Goal: Transaction & Acquisition: Book appointment/travel/reservation

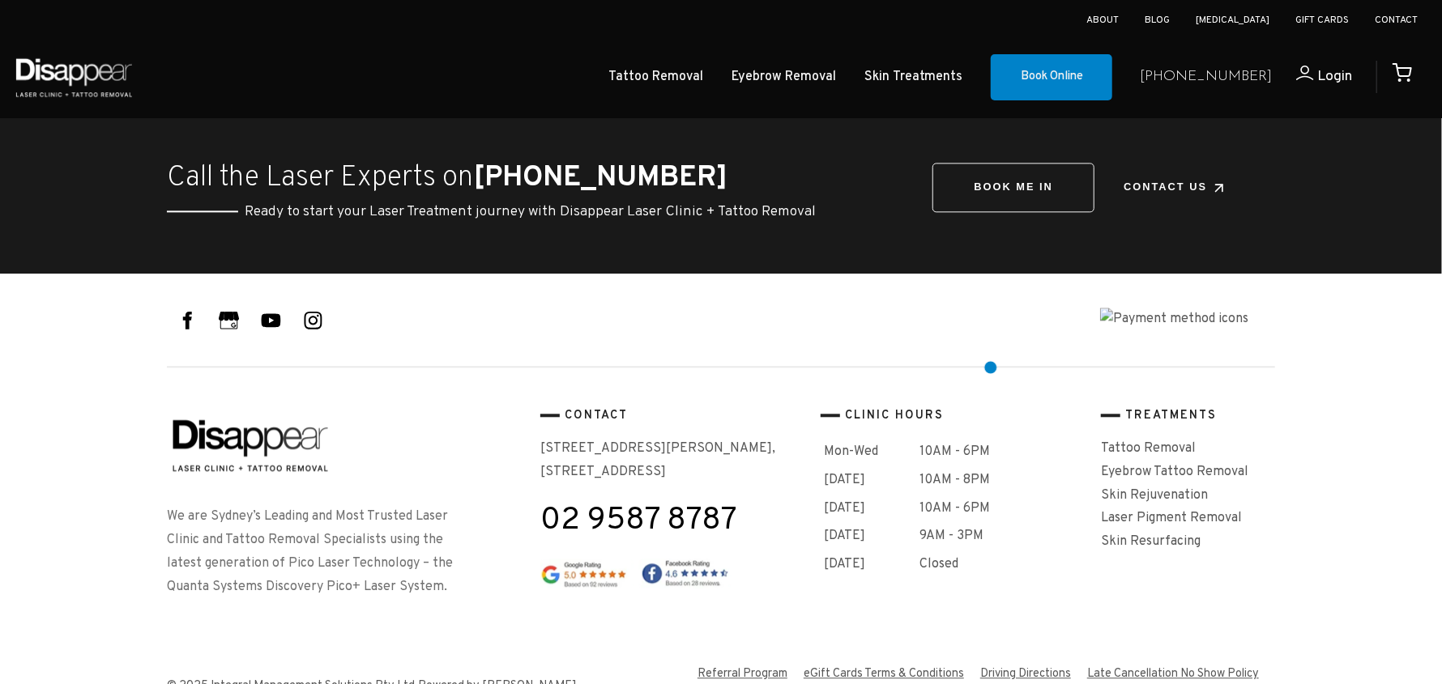
scroll to position [5737, 0]
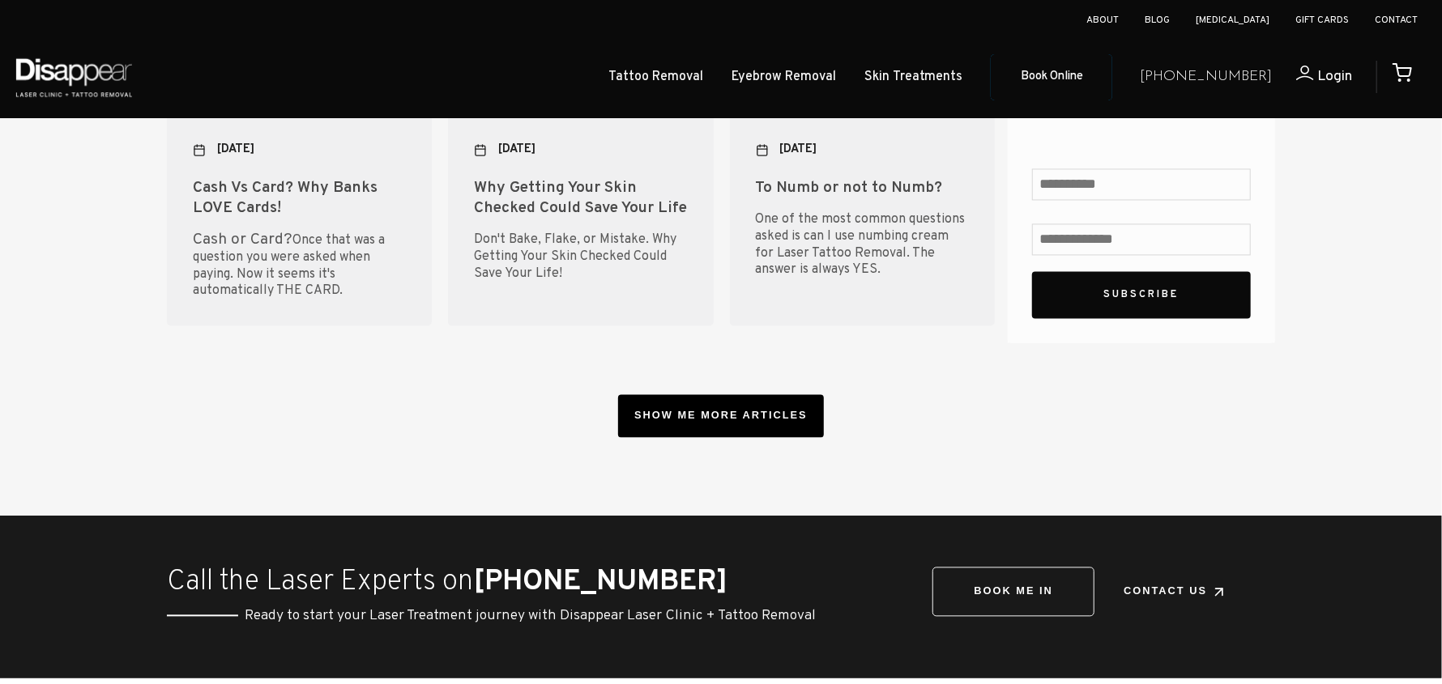
click at [1099, 77] on link "Book Online" at bounding box center [1052, 77] width 122 height 47
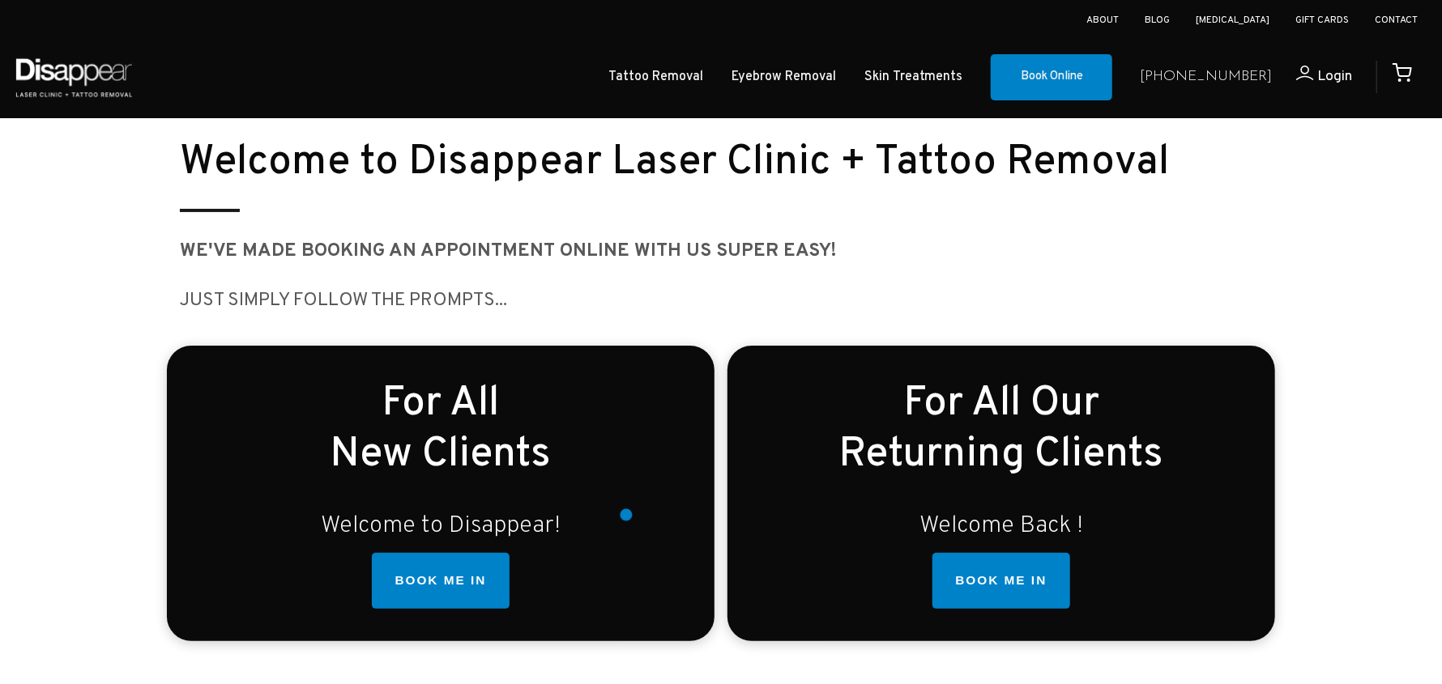
scroll to position [404, 0]
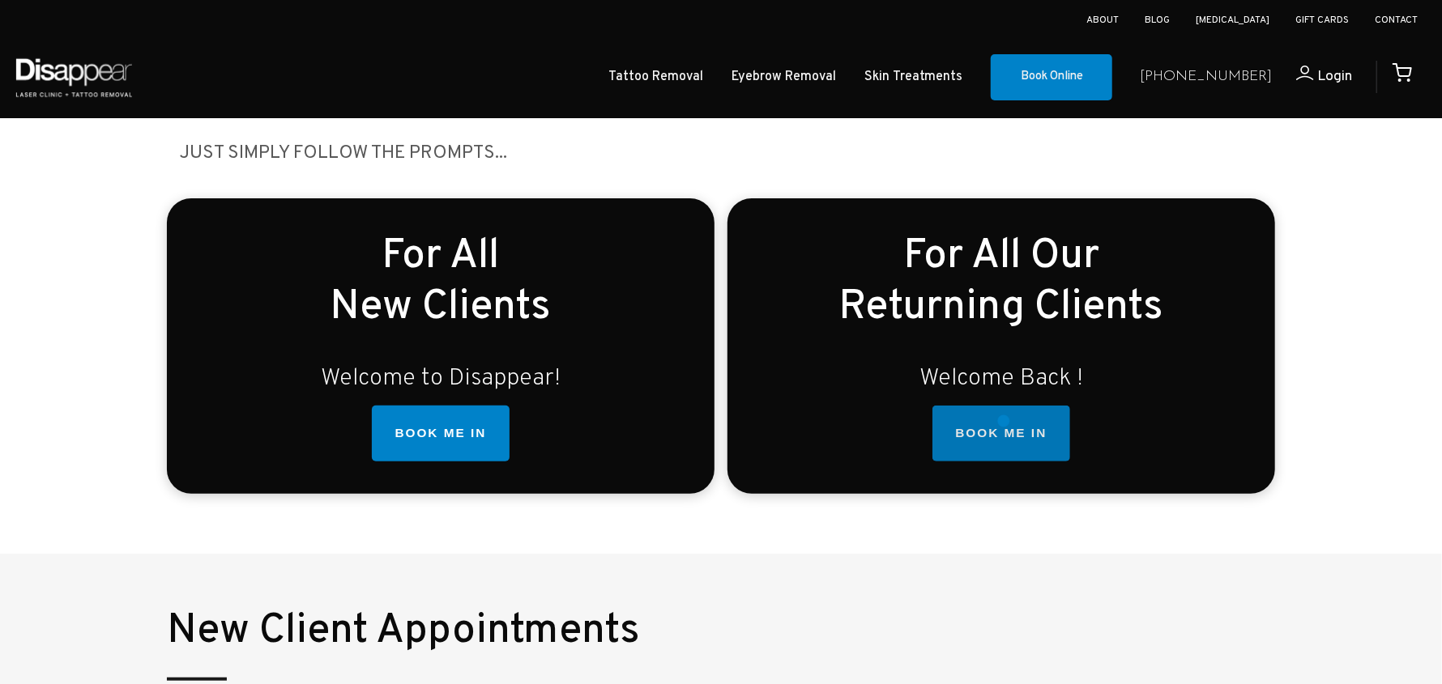
click at [1004, 421] on link "BOOK ME IN" at bounding box center [1000, 434] width 137 height 57
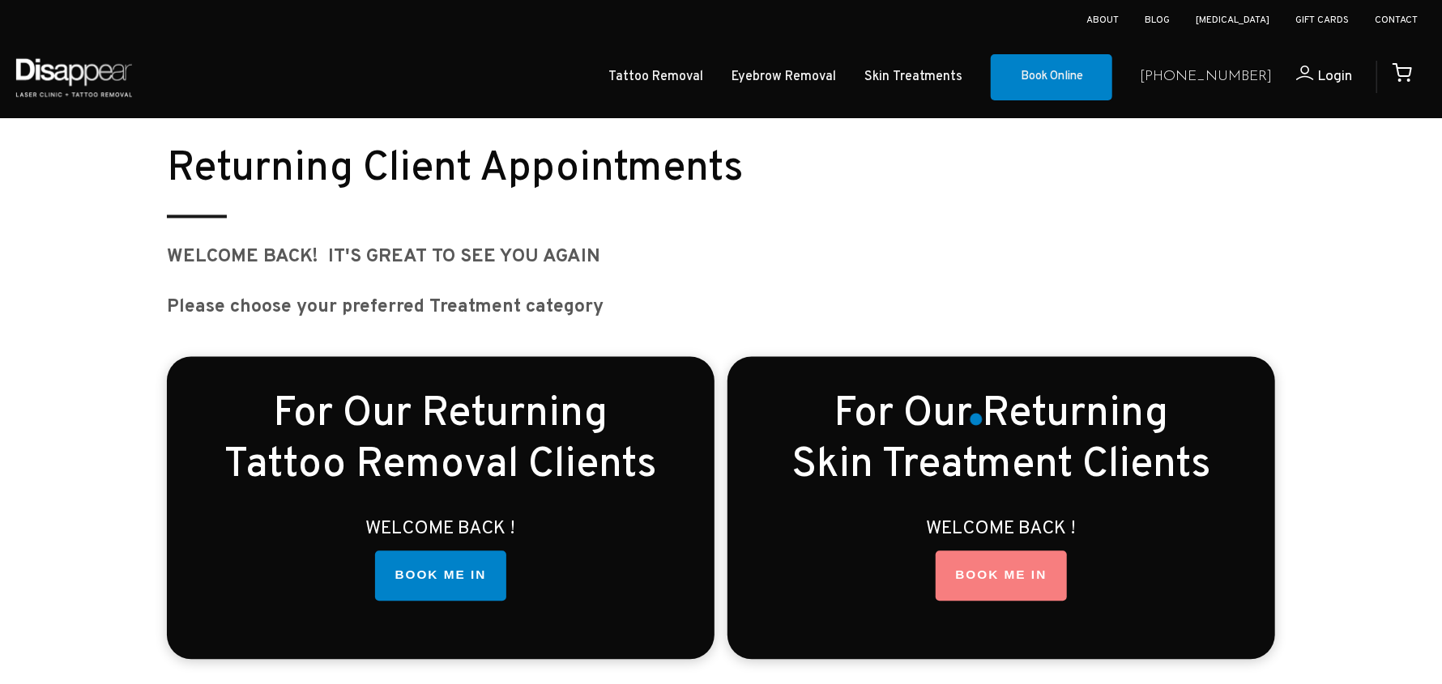
scroll to position [2023, 0]
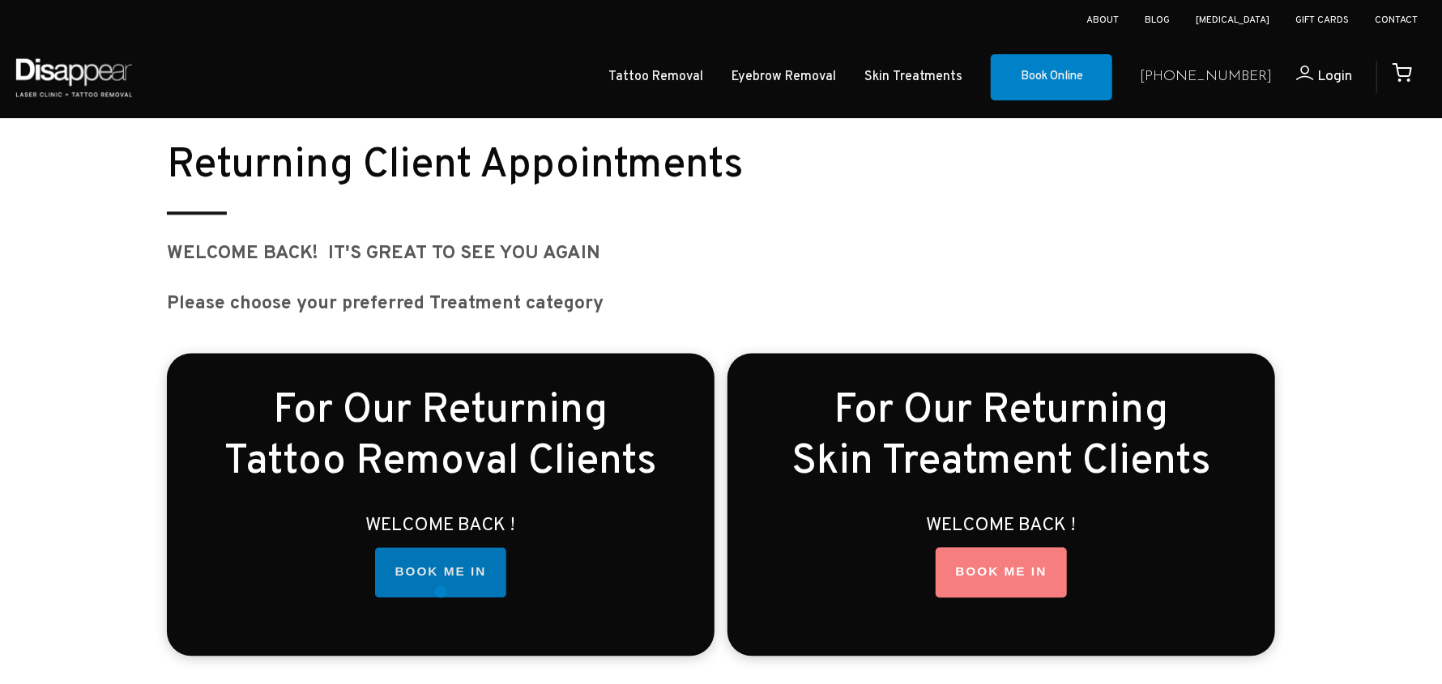
click at [438, 579] on link "BOOK ME IN" at bounding box center [440, 573] width 130 height 50
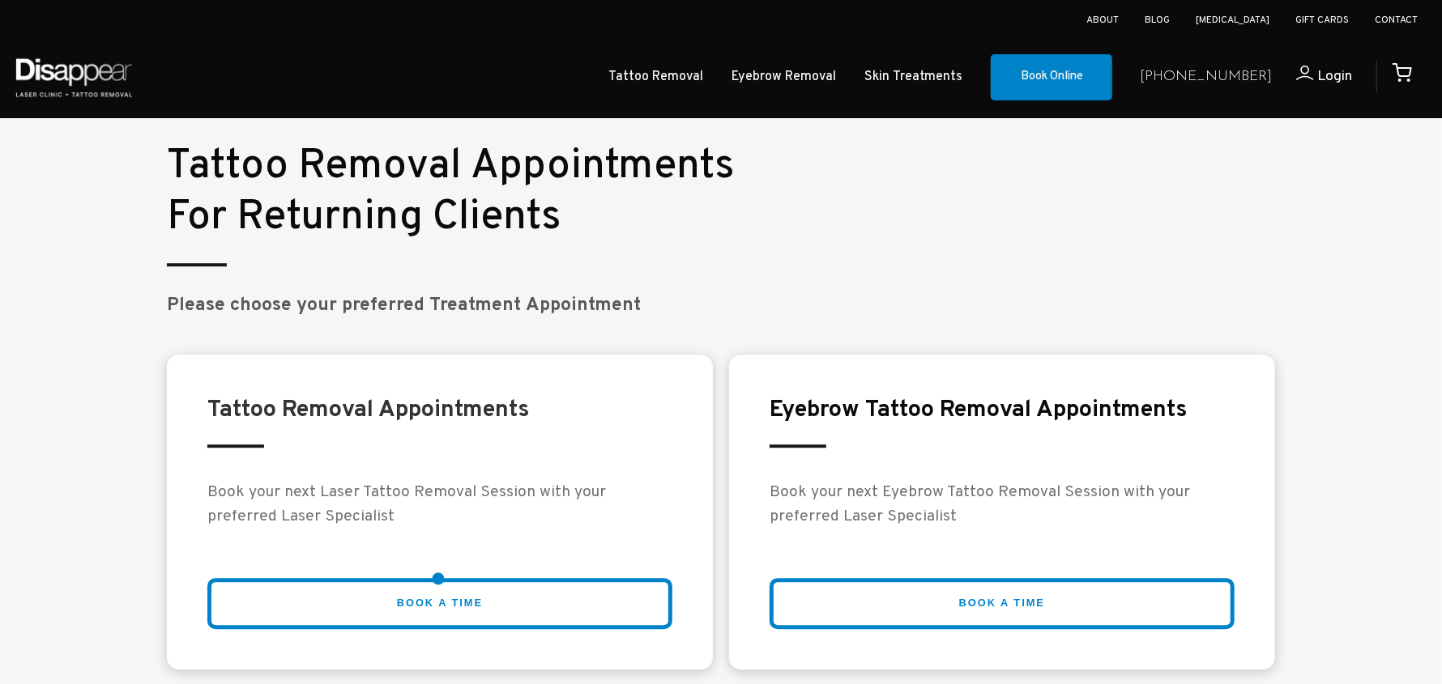
scroll to position [2652, 0]
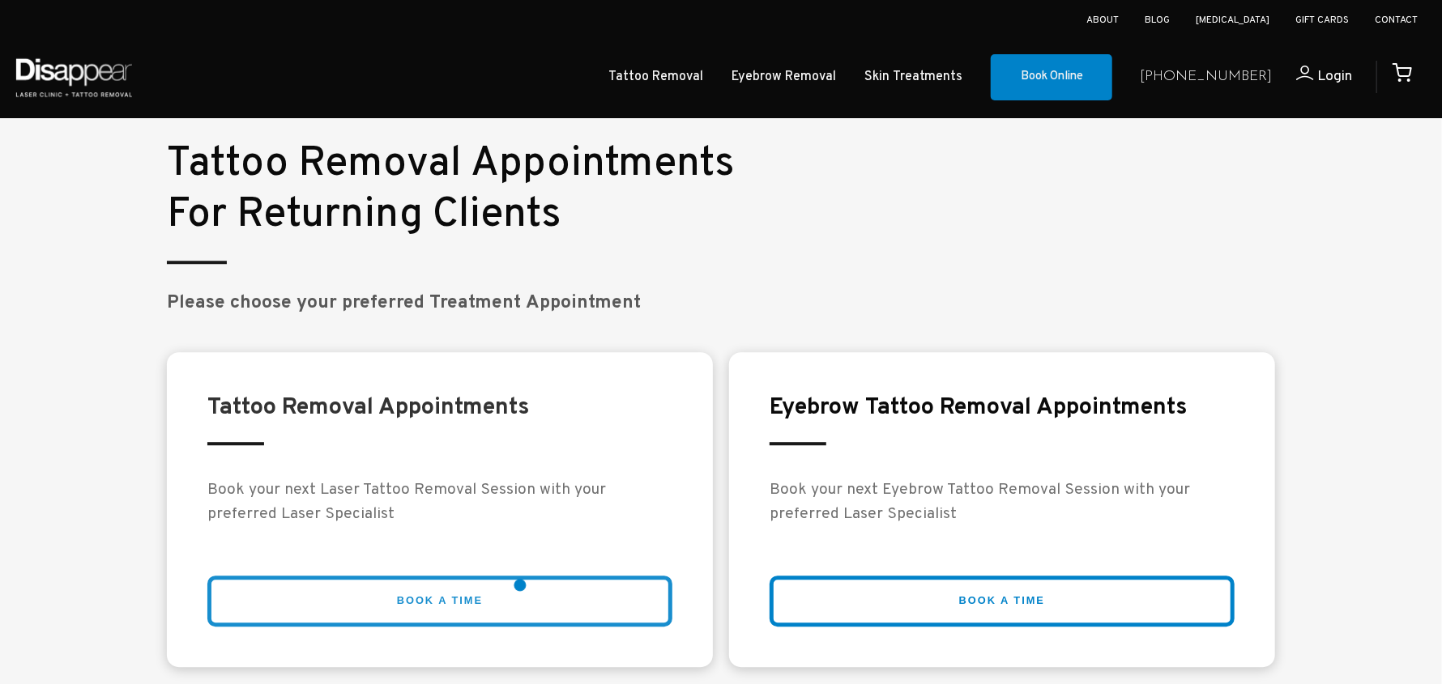
click at [520, 586] on link "BOOK A TIME" at bounding box center [439, 601] width 465 height 51
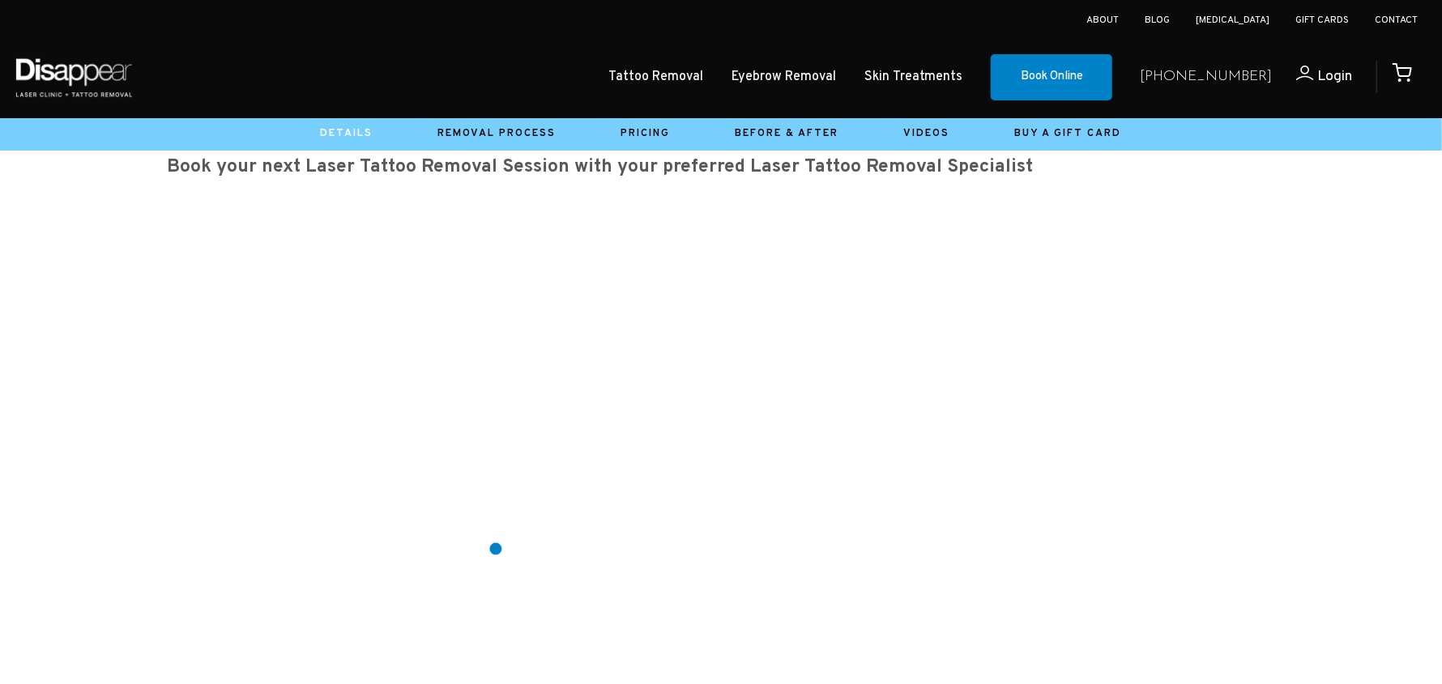
scroll to position [243, 0]
